Goal: Task Accomplishment & Management: Use online tool/utility

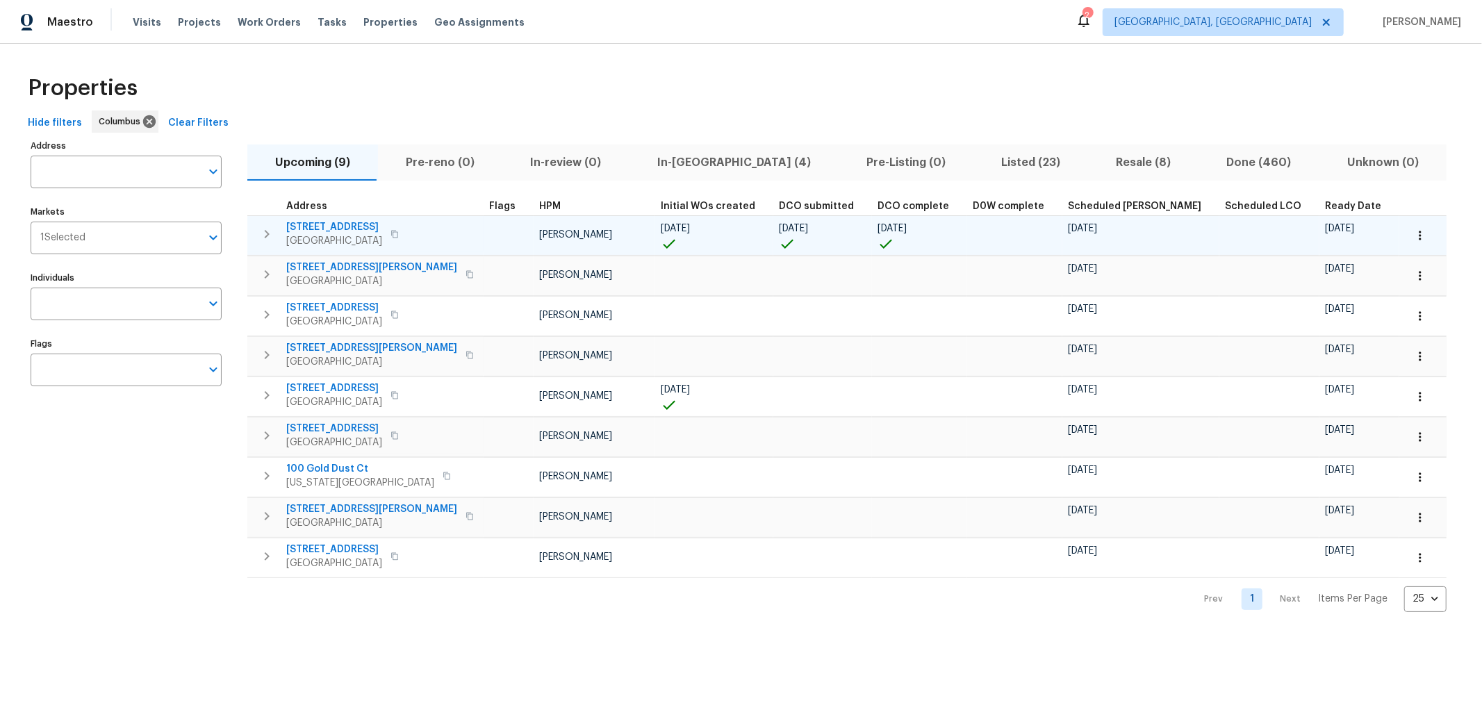
click at [338, 231] on span "3066 Ravine Pointe Dr" at bounding box center [334, 227] width 96 height 14
click at [302, 227] on span "3066 Ravine Pointe Dr" at bounding box center [334, 227] width 96 height 14
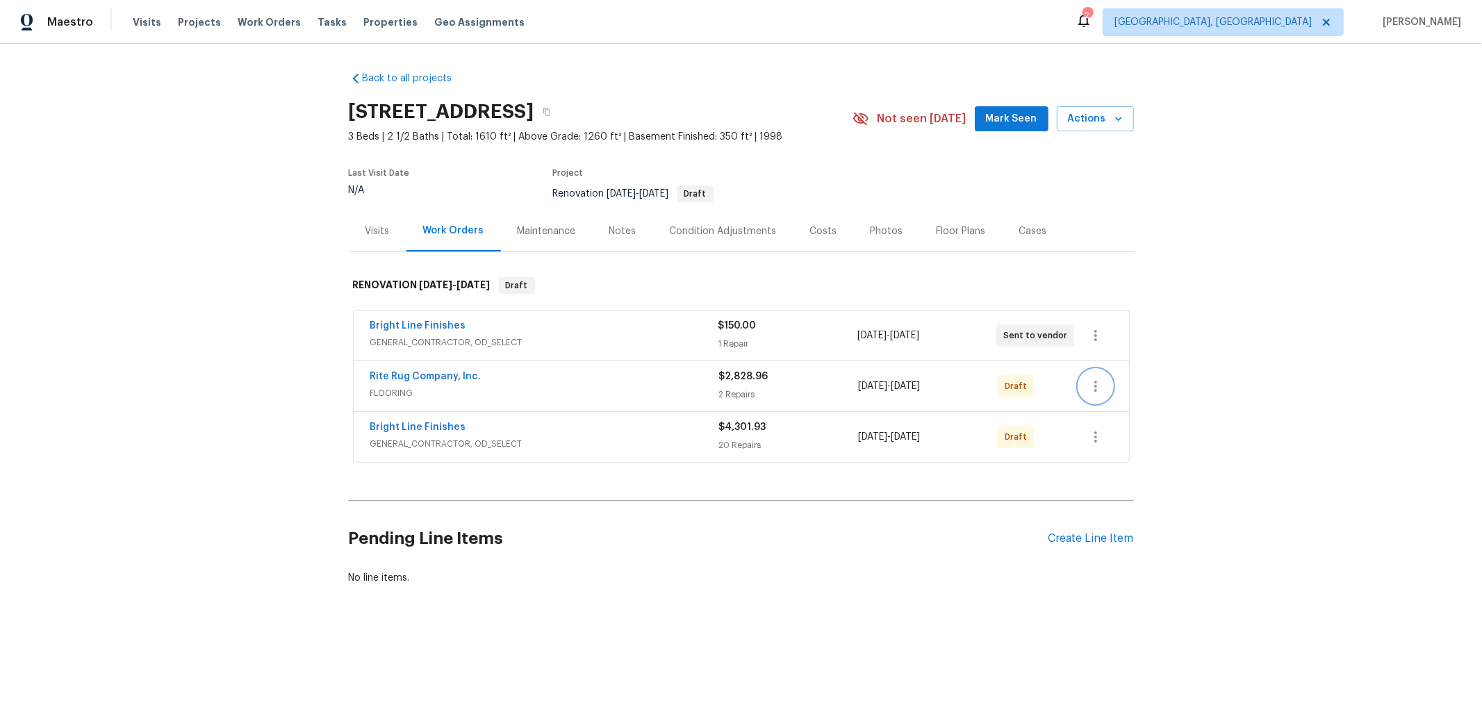
click at [1087, 380] on icon "button" at bounding box center [1095, 386] width 17 height 17
click at [1119, 387] on li "Send to Vendor" at bounding box center [1148, 385] width 150 height 23
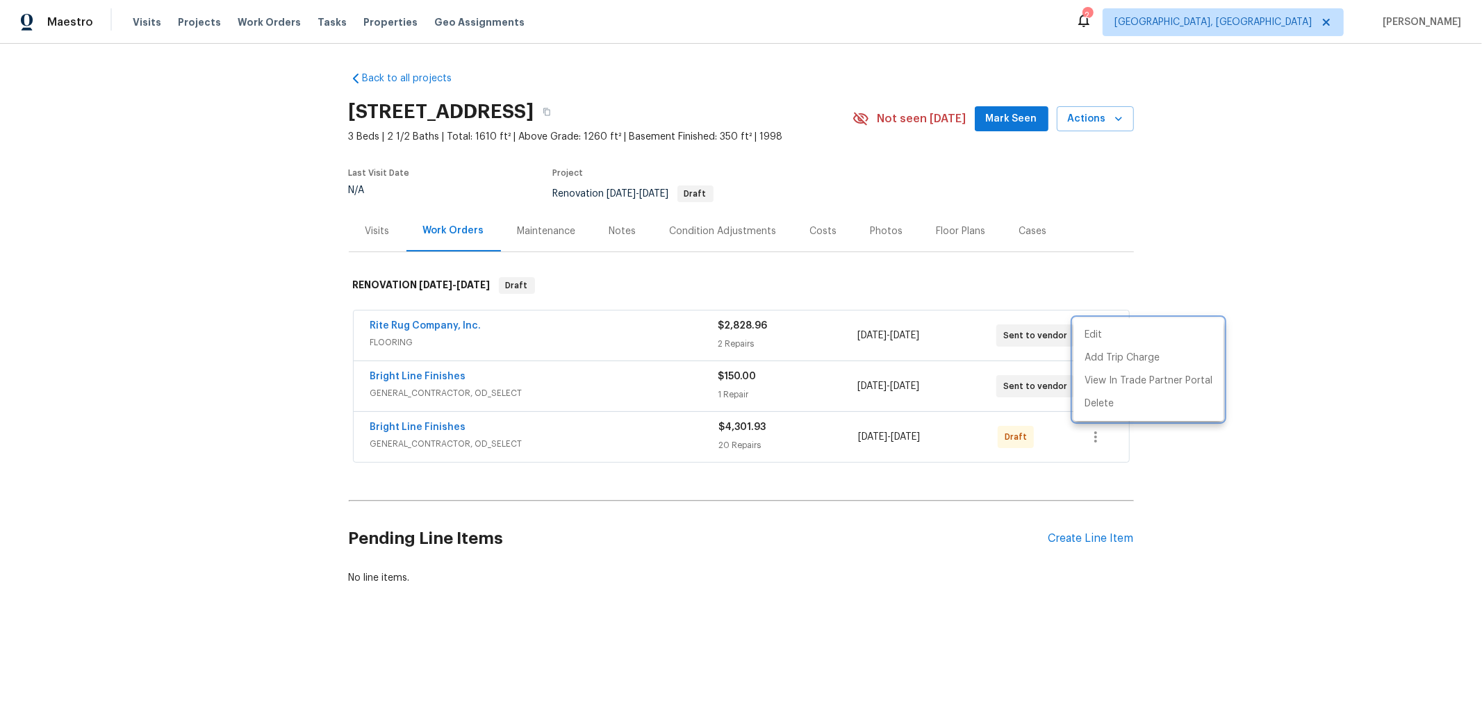
click at [1234, 338] on div at bounding box center [741, 351] width 1482 height 703
click at [1087, 435] on icon "button" at bounding box center [1095, 437] width 17 height 17
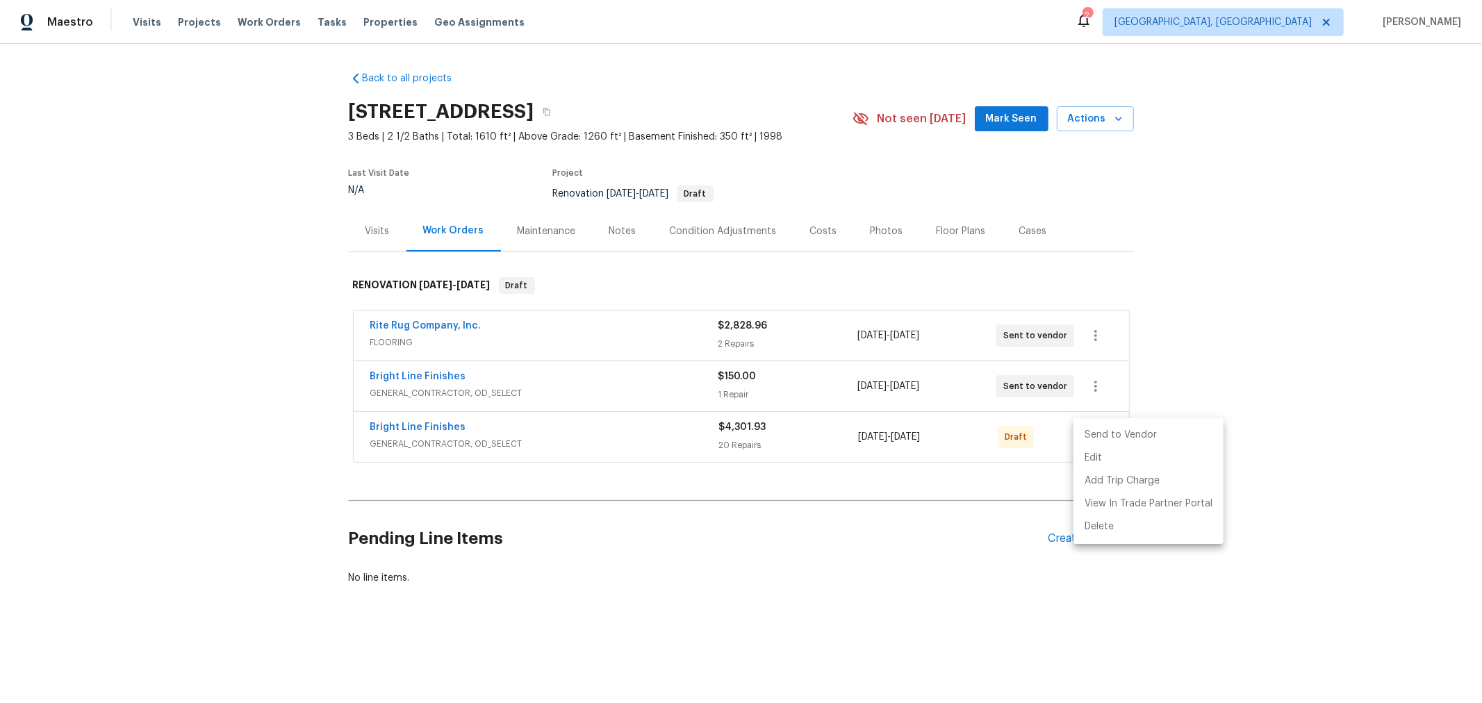
click at [1121, 445] on li "Send to Vendor" at bounding box center [1148, 435] width 150 height 23
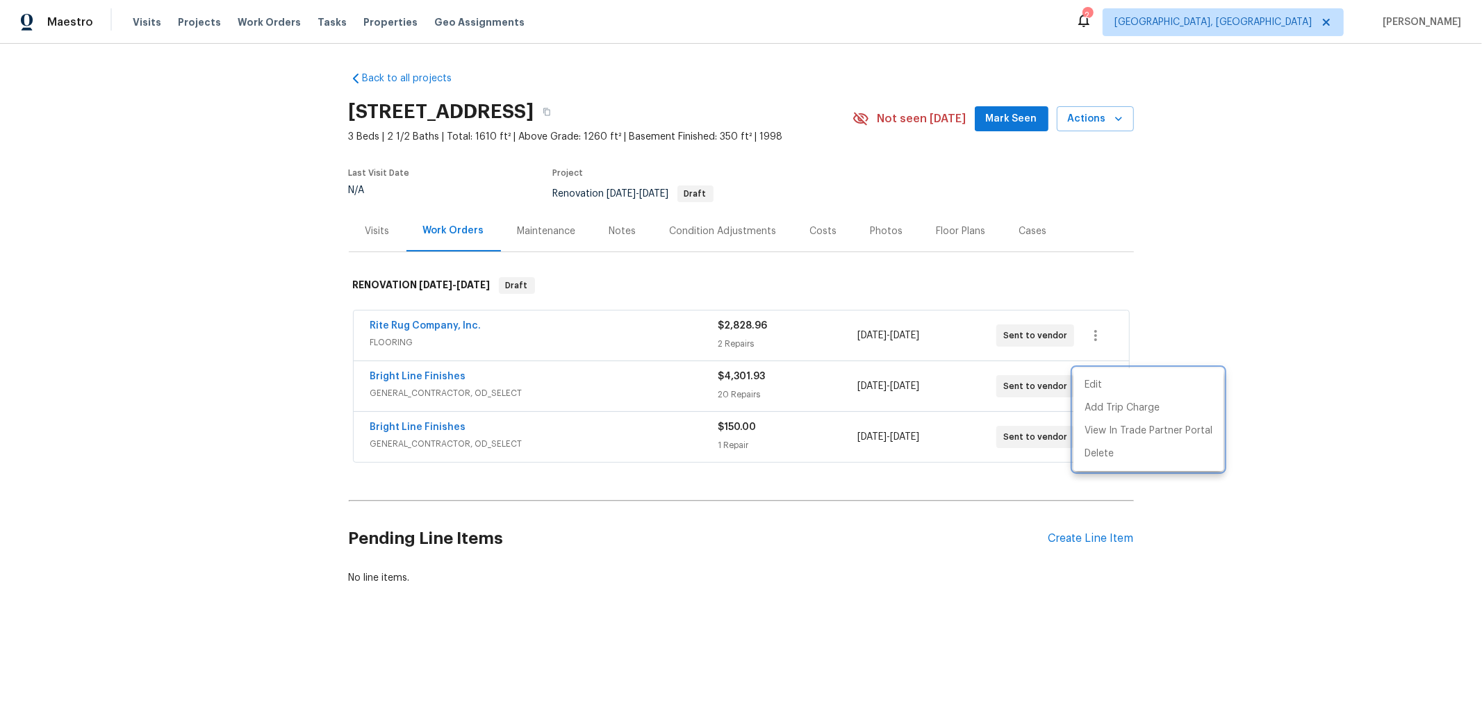
click at [1248, 347] on div at bounding box center [741, 351] width 1482 height 703
